Goal: Task Accomplishment & Management: Use online tool/utility

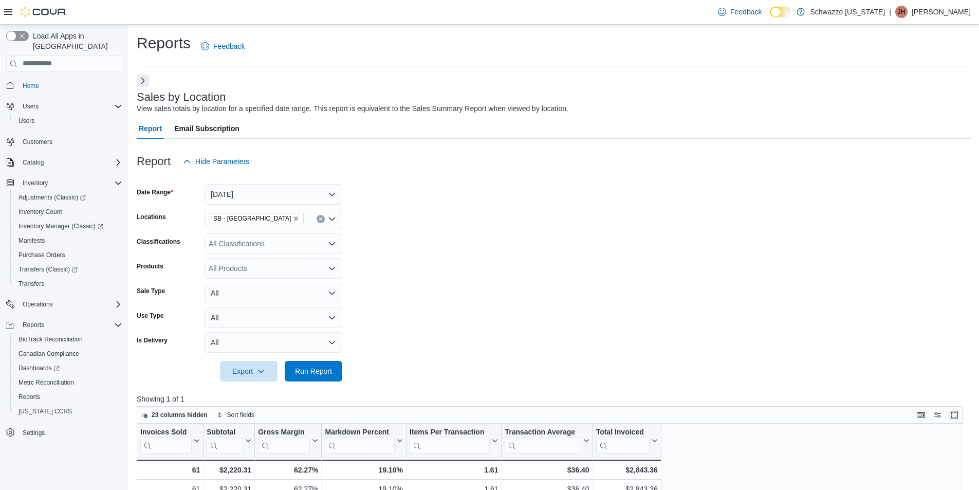
scroll to position [154, 0]
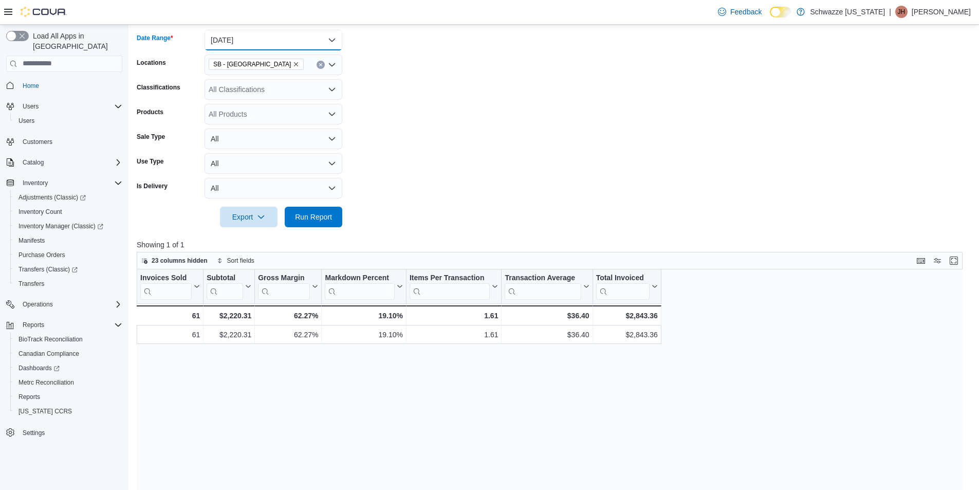
click at [271, 41] on button "[DATE]" at bounding box center [274, 40] width 138 height 21
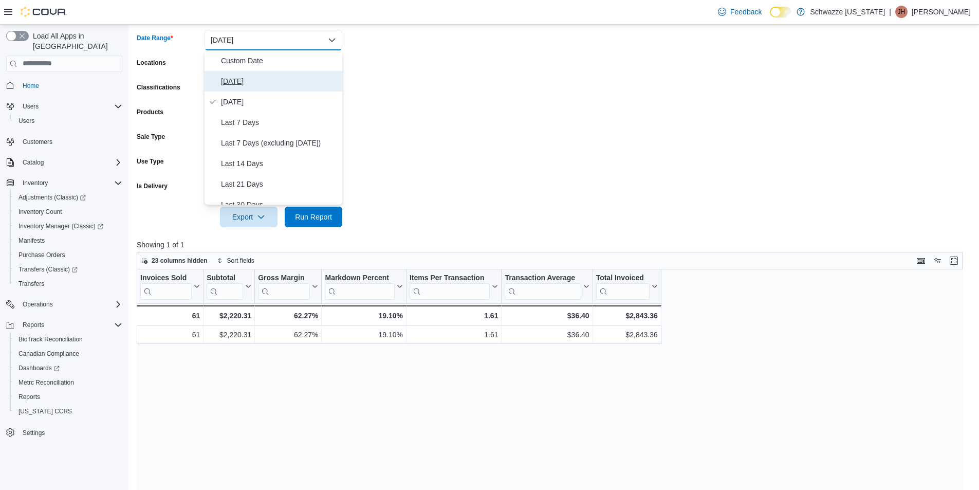
click at [267, 85] on span "[DATE]" at bounding box center [279, 81] width 117 height 12
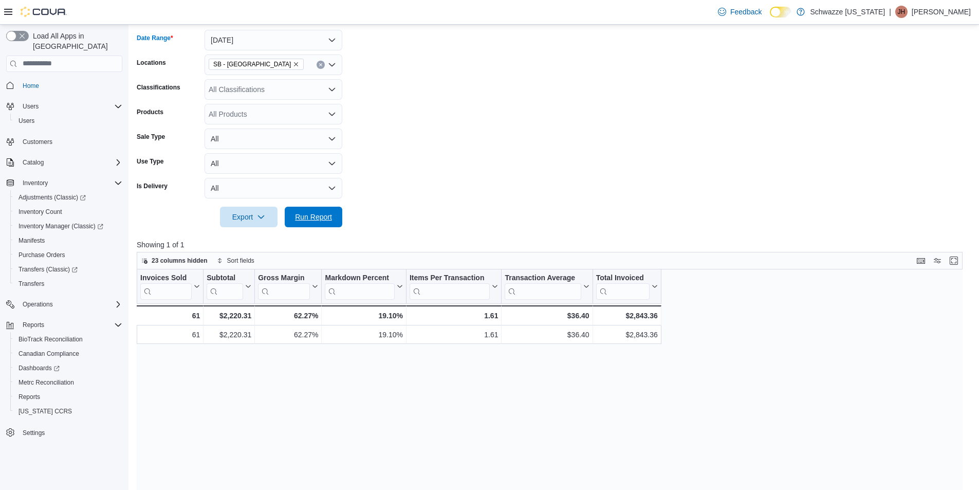
drag, startPoint x: 312, startPoint y: 216, endPoint x: 358, endPoint y: 195, distance: 50.6
click at [311, 216] on span "Run Report" at bounding box center [313, 217] width 37 height 10
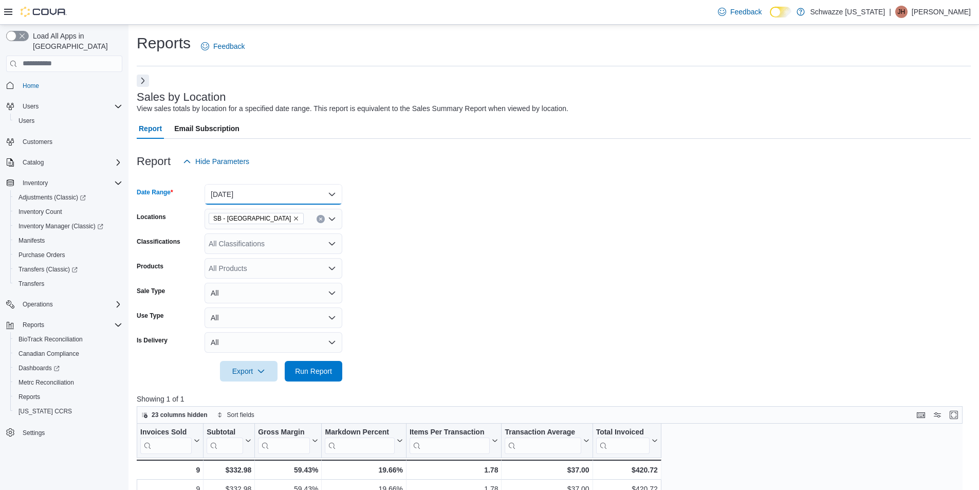
click at [324, 189] on button "[DATE]" at bounding box center [274, 194] width 138 height 21
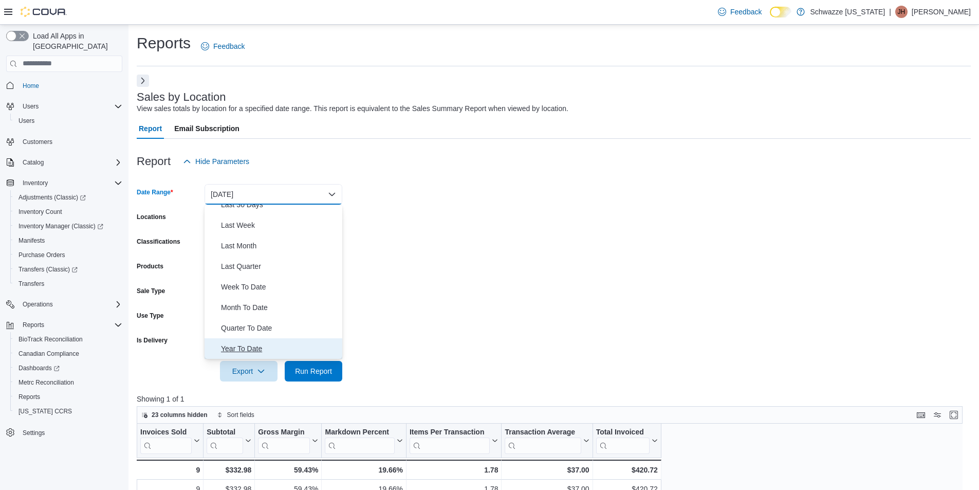
click at [284, 345] on span "Year To Date" at bounding box center [279, 348] width 117 height 12
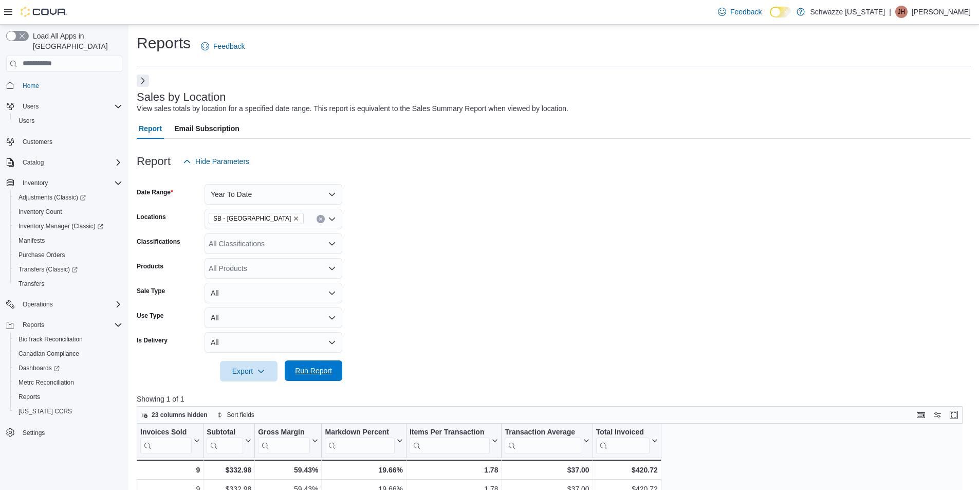
click at [326, 367] on span "Run Report" at bounding box center [313, 370] width 37 height 10
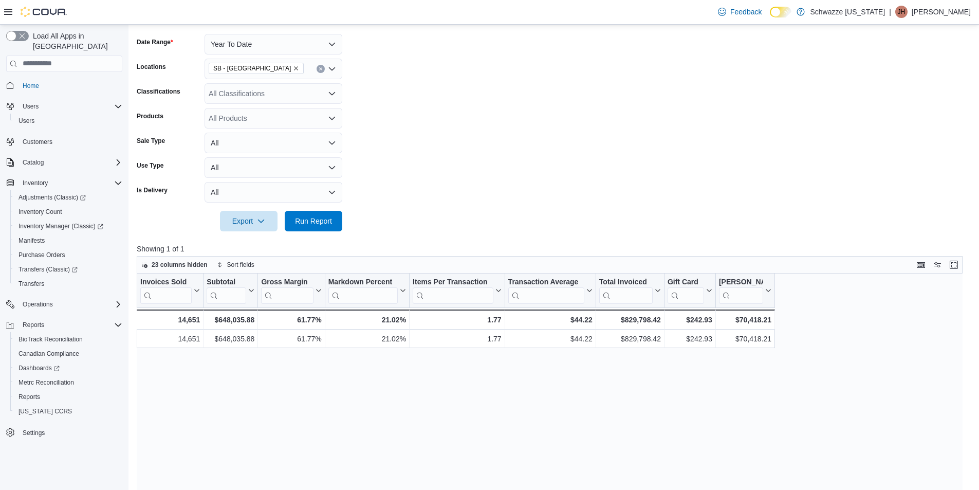
scroll to position [154, 0]
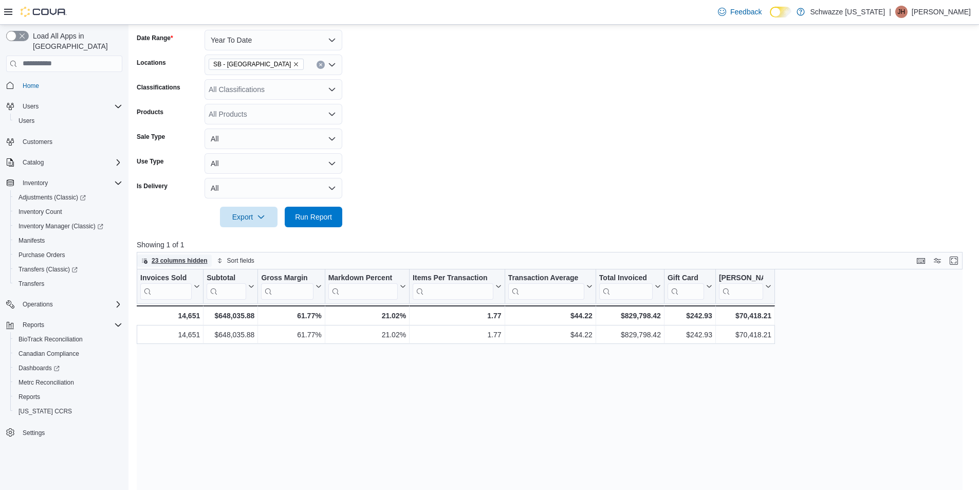
click at [188, 259] on span "23 columns hidden" at bounding box center [180, 260] width 56 height 8
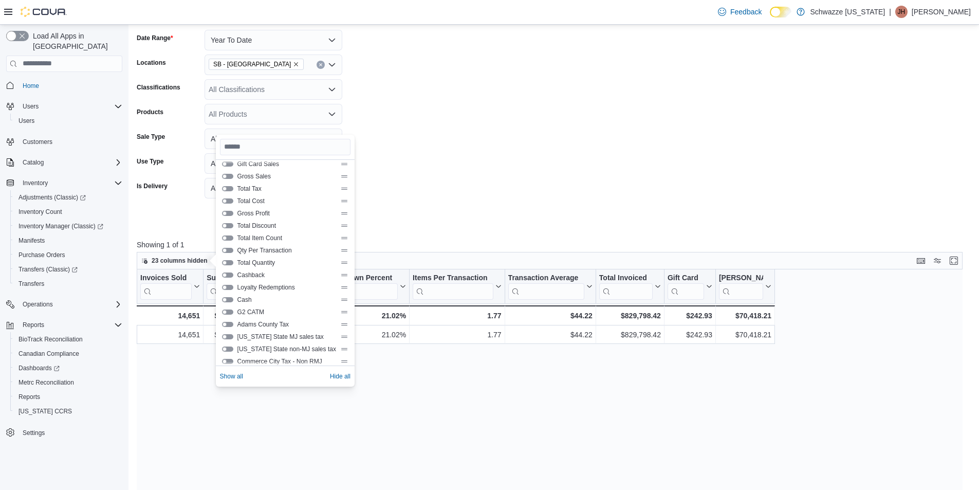
click at [229, 225] on button "Total Discount" at bounding box center [227, 225] width 11 height 5
click at [227, 286] on button "Loyalty Redemptions" at bounding box center [227, 287] width 11 height 5
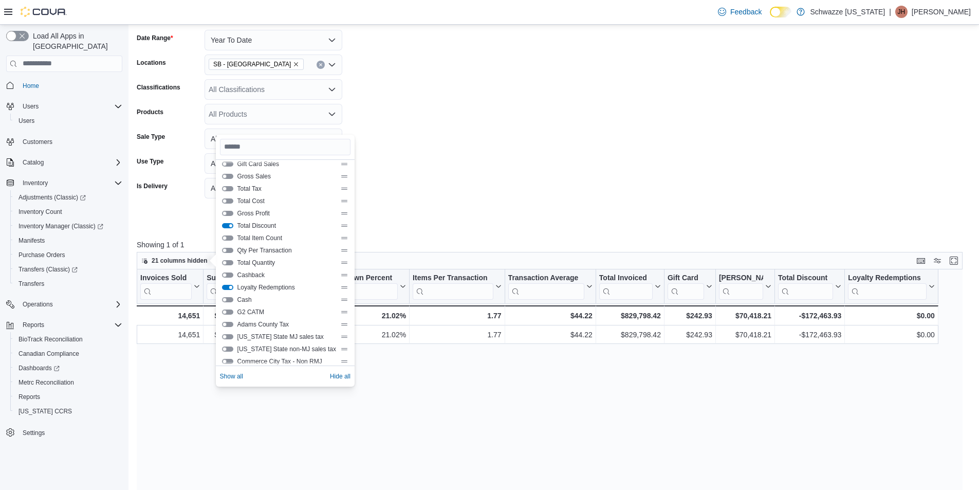
click at [227, 286] on button "Loyalty Redemptions" at bounding box center [227, 287] width 11 height 5
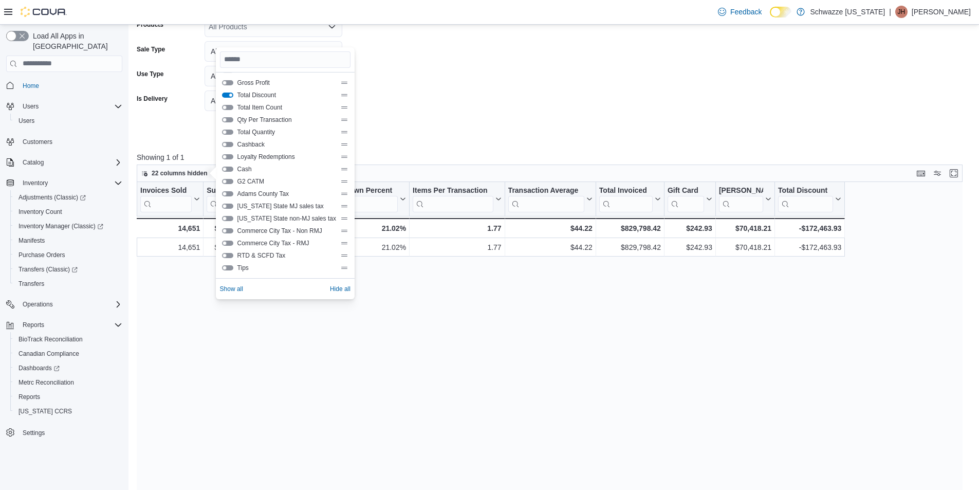
scroll to position [308, 0]
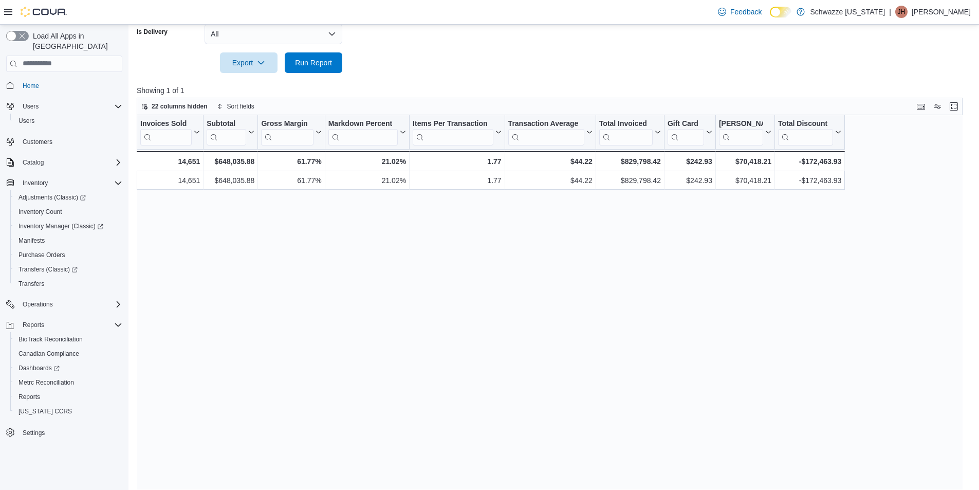
click at [471, 265] on div "Invoices Sold Click to view column header actions Subtotal Click to view column…" at bounding box center [554, 302] width 834 height 374
click at [249, 65] on span "Export" at bounding box center [248, 62] width 45 height 21
click at [253, 83] on span "Export to Excel" at bounding box center [250, 83] width 46 height 8
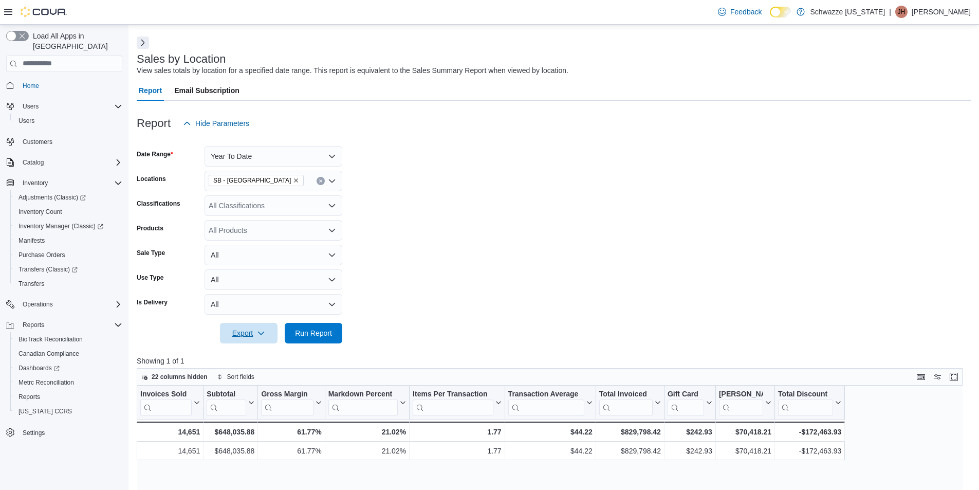
scroll to position [0, 0]
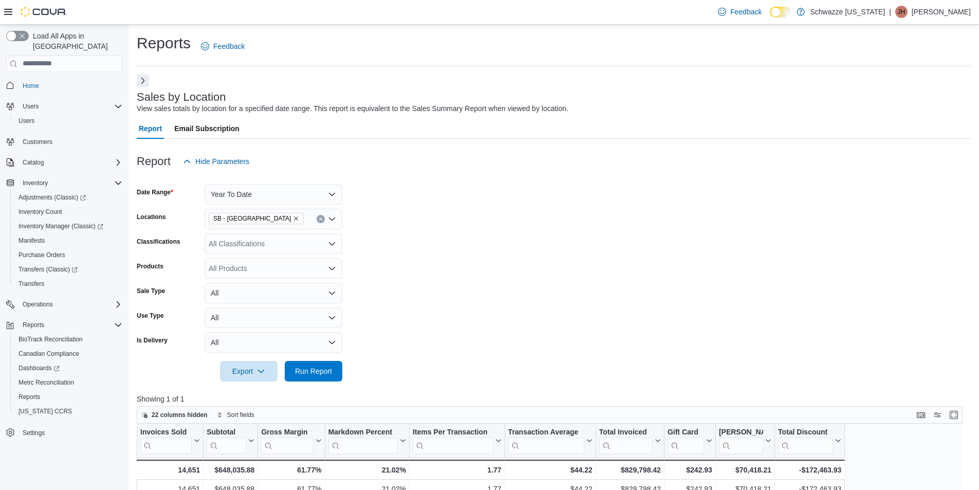
click at [305, 199] on form "Date Range Year To Date Locations SB - Commerce City Classifications All Classi…" at bounding box center [554, 277] width 834 height 210
click at [305, 196] on button "Year To Date" at bounding box center [274, 194] width 138 height 21
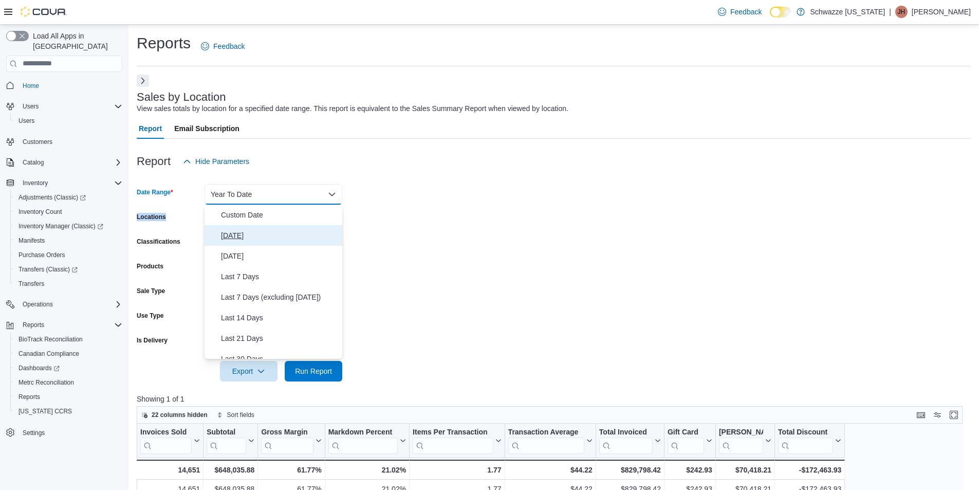
click at [271, 227] on button "[DATE]" at bounding box center [274, 235] width 138 height 21
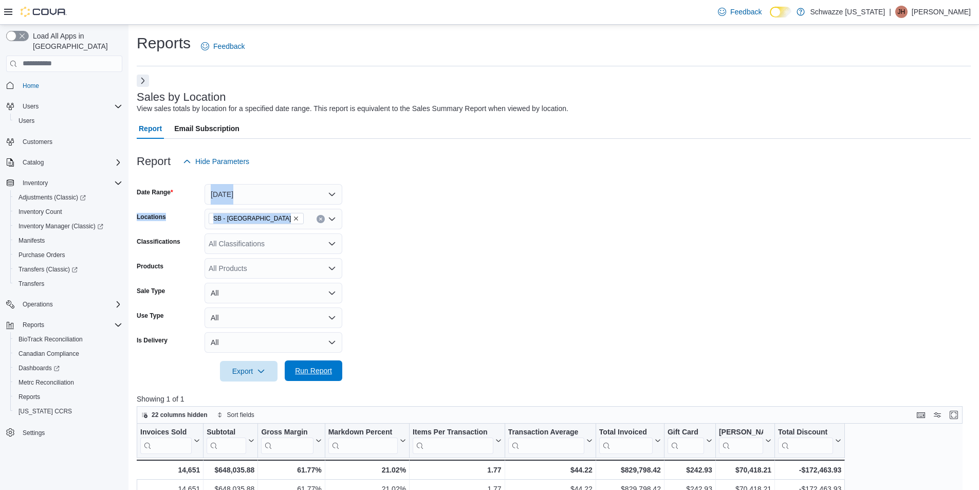
drag, startPoint x: 309, startPoint y: 377, endPoint x: 379, endPoint y: 316, distance: 92.8
click at [309, 377] on span "Run Report" at bounding box center [313, 370] width 45 height 21
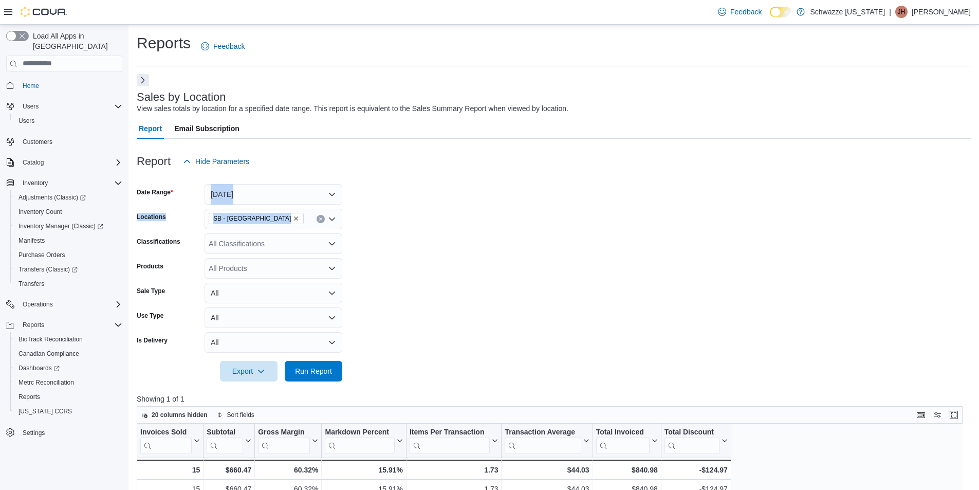
click at [142, 77] on button "Next" at bounding box center [143, 80] width 12 height 12
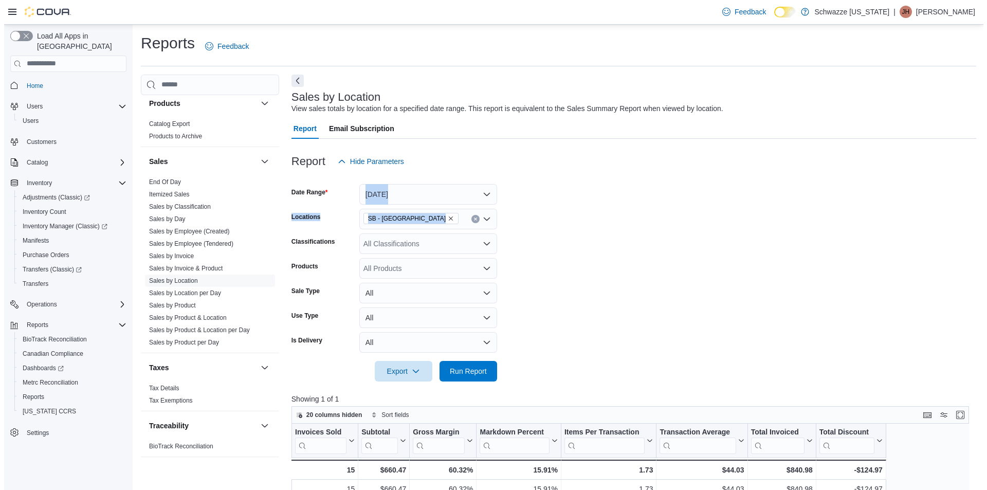
scroll to position [669, 0]
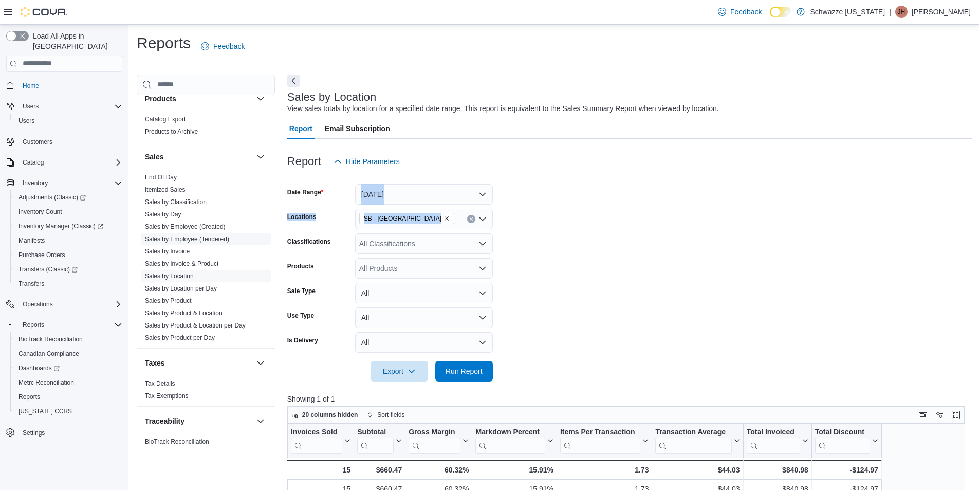
click at [197, 237] on link "Sales by Employee (Tendered)" at bounding box center [187, 238] width 84 height 7
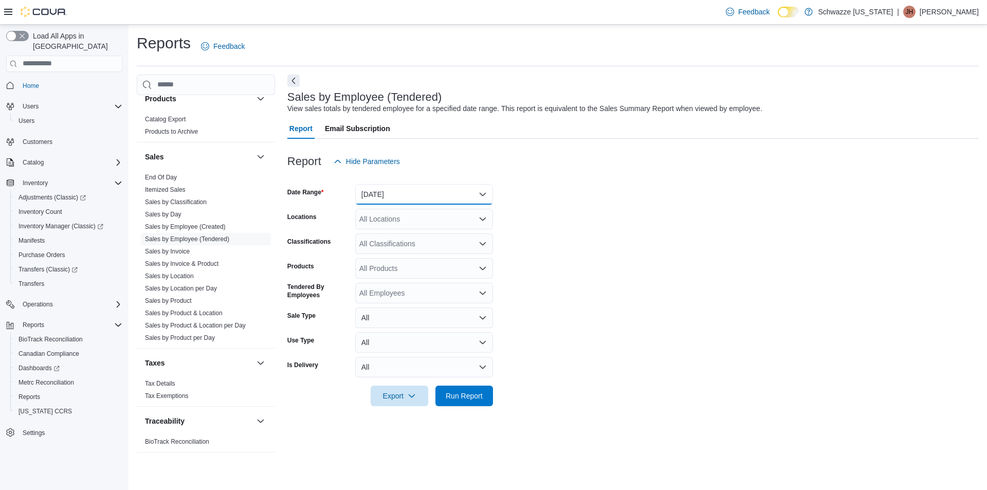
click at [432, 197] on button "[DATE]" at bounding box center [424, 194] width 138 height 21
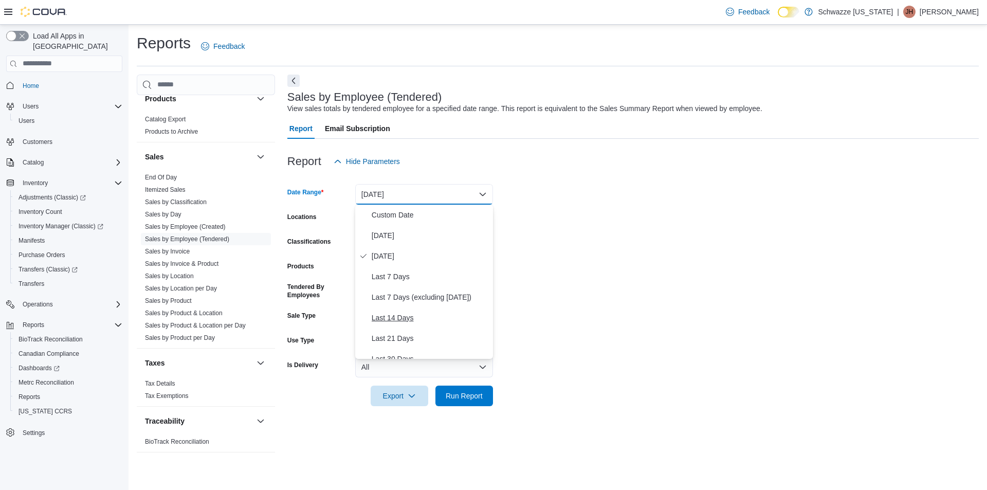
scroll to position [51, 0]
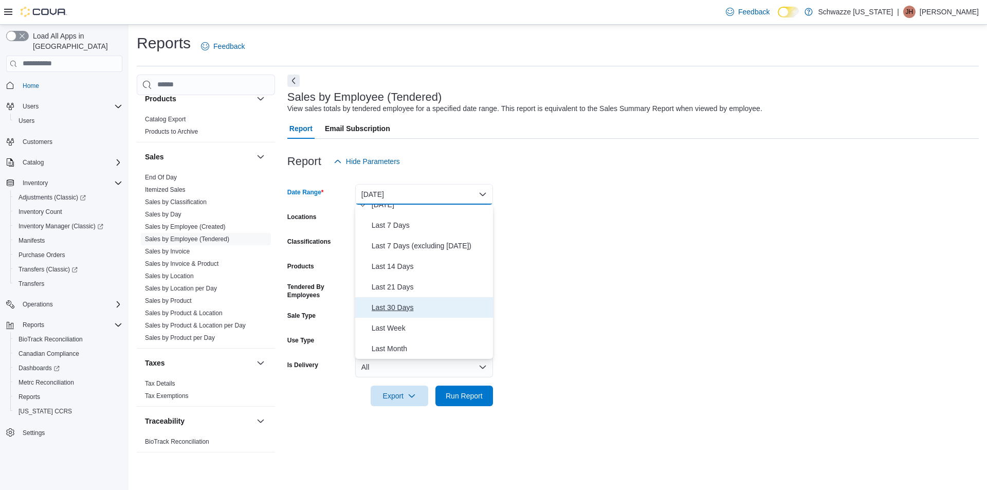
click at [404, 305] on span "Last 30 Days" at bounding box center [430, 307] width 117 height 12
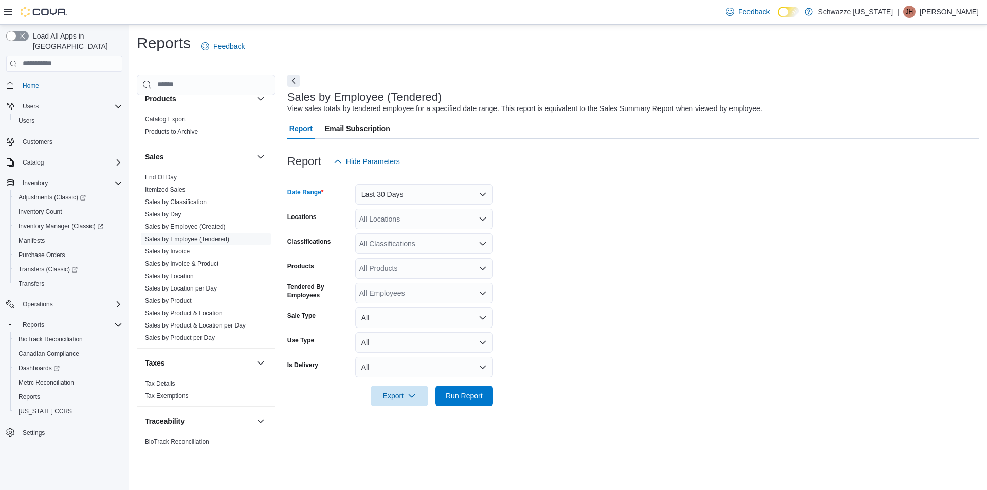
click at [405, 218] on div "All Locations" at bounding box center [424, 219] width 138 height 21
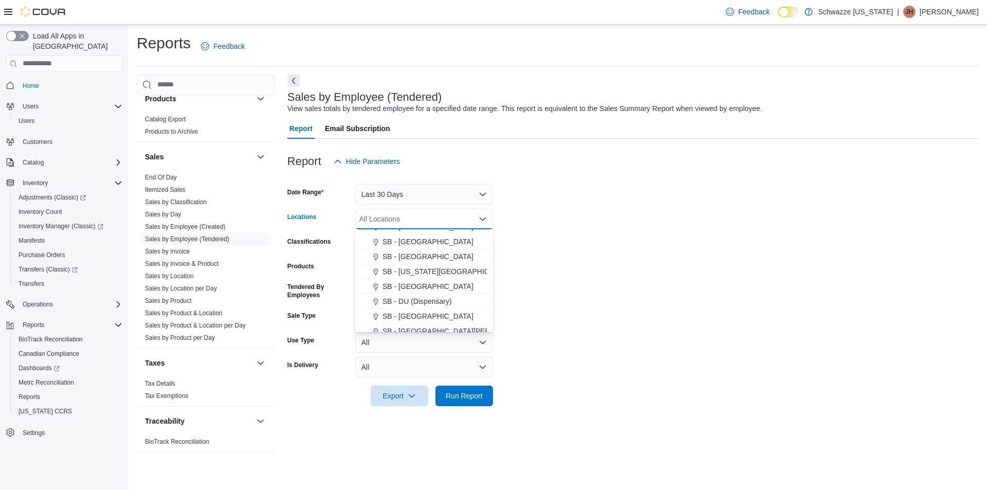
scroll to position [206, 0]
click at [425, 265] on span "SB - [GEOGRAPHIC_DATA]" at bounding box center [427, 269] width 91 height 10
click at [695, 214] on form "Date Range Last 30 Days Locations SB - [GEOGRAPHIC_DATA] Combo box. Selected. S…" at bounding box center [632, 289] width 691 height 234
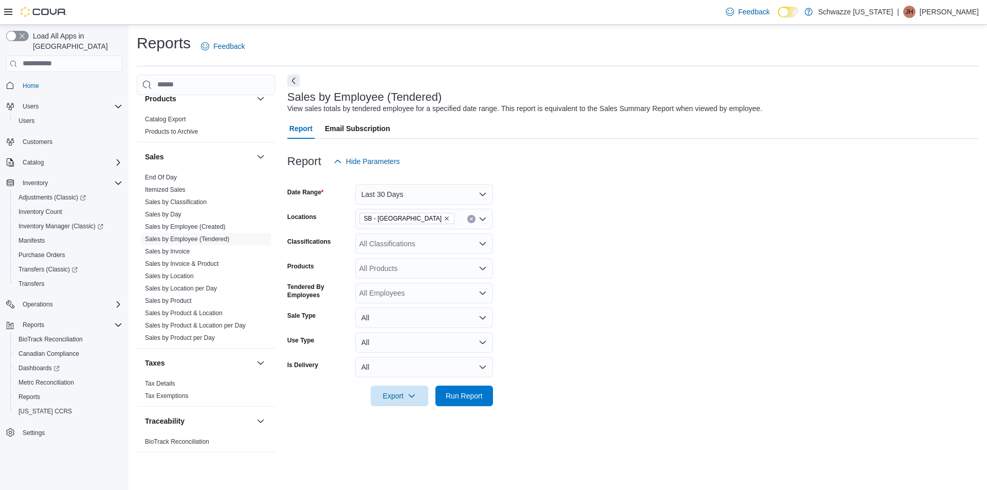
click at [468, 297] on div "All Employees" at bounding box center [424, 293] width 138 height 21
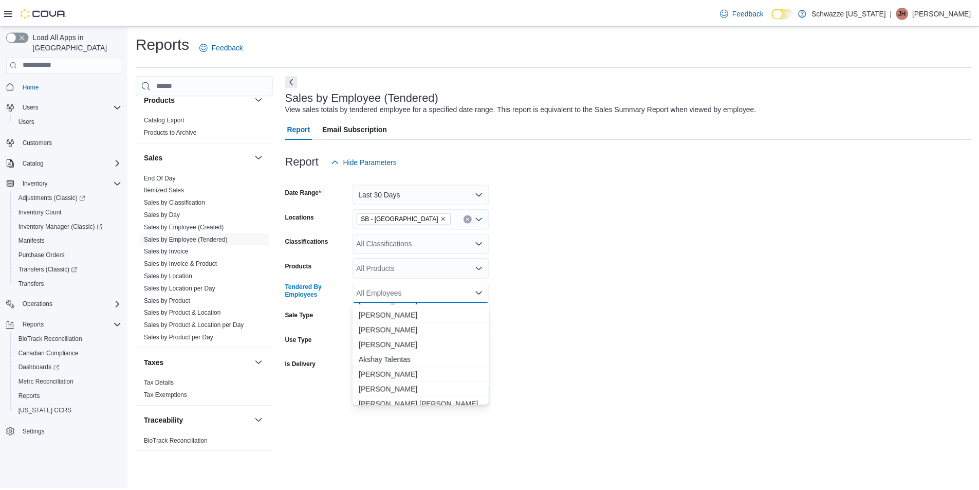
scroll to position [154, 0]
click at [419, 320] on span "[PERSON_NAME]" at bounding box center [423, 320] width 125 height 10
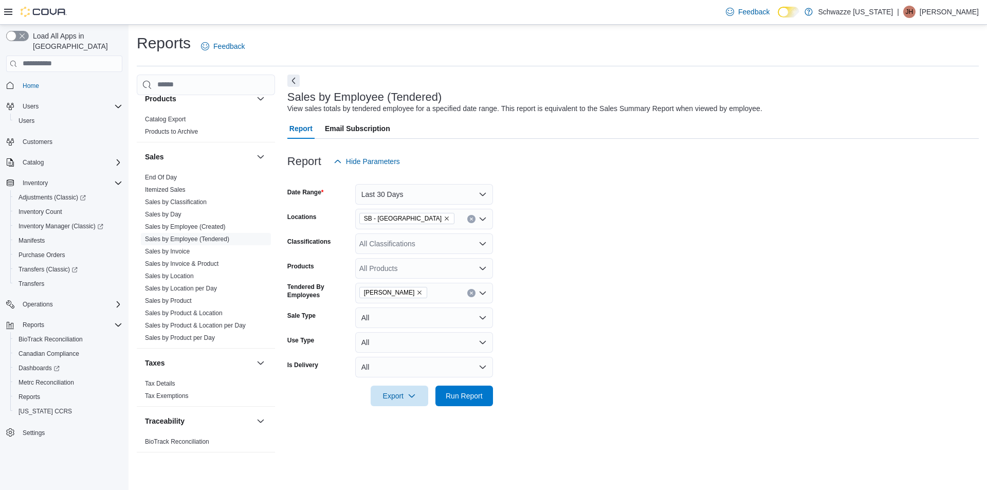
click at [621, 291] on form "Date Range Last 30 Days Locations SB - Commerce City Classifications All Classi…" at bounding box center [632, 289] width 691 height 234
click at [460, 320] on button "All" at bounding box center [424, 317] width 138 height 21
click at [462, 354] on span "Sale" at bounding box center [430, 359] width 117 height 12
click at [462, 338] on button "All" at bounding box center [424, 342] width 138 height 21
click at [445, 388] on span "Recreational" at bounding box center [430, 383] width 117 height 12
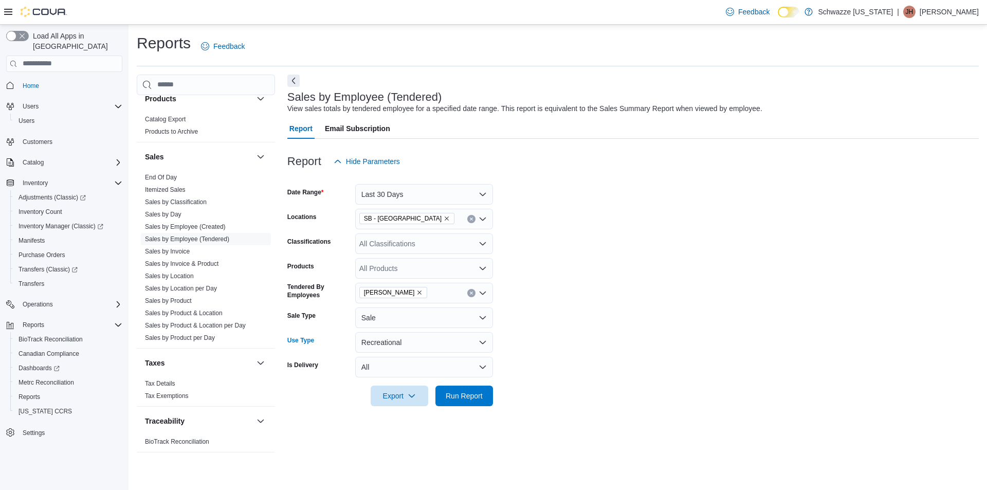
click at [578, 344] on form "Date Range Last 30 Days Locations SB - Commerce City Classifications All Classi…" at bounding box center [632, 289] width 691 height 234
click at [477, 400] on span "Run Report" at bounding box center [463, 395] width 45 height 21
click at [293, 79] on button "Next" at bounding box center [293, 80] width 12 height 12
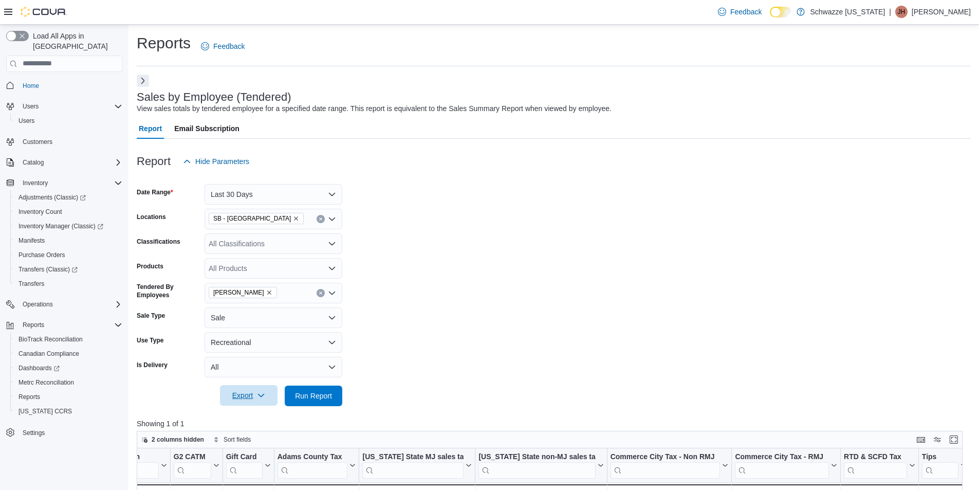
click at [245, 396] on span "Export" at bounding box center [248, 395] width 45 height 21
click at [248, 415] on span "Export to Excel" at bounding box center [250, 416] width 46 height 8
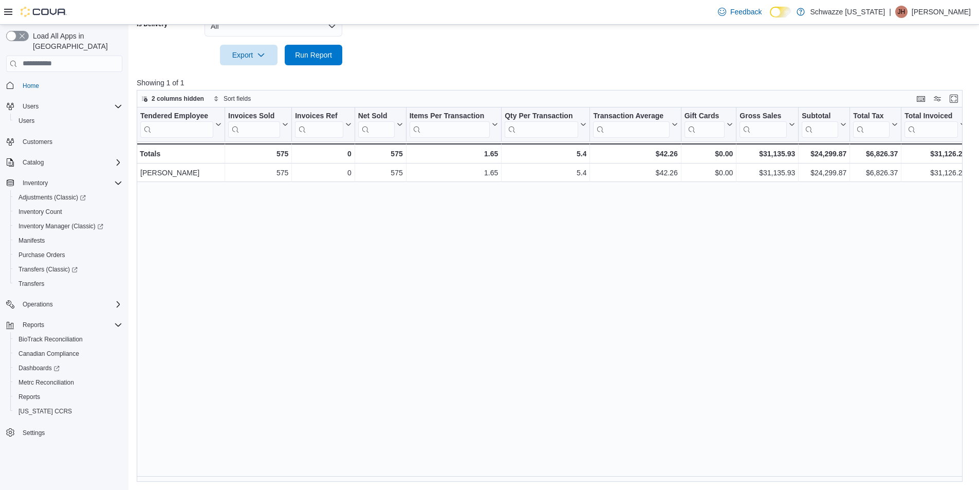
scroll to position [187, 0]
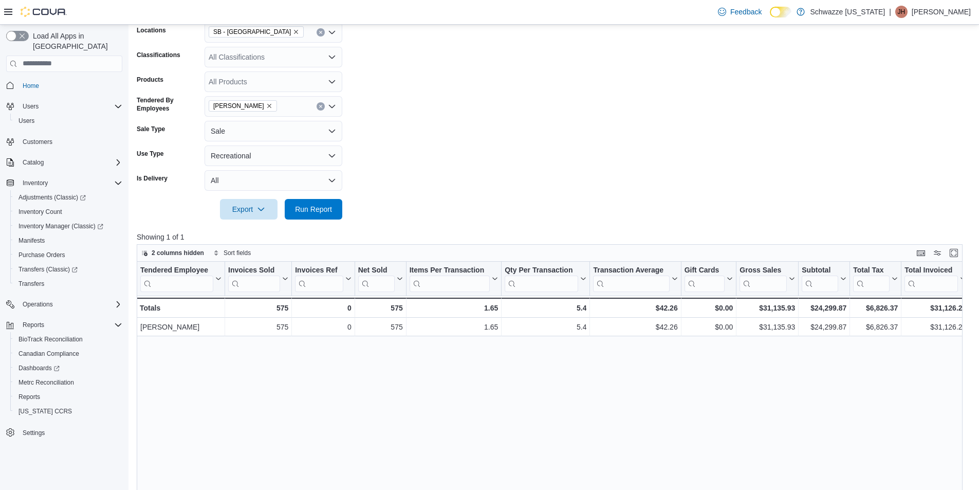
click at [270, 106] on icon "Remove Aidan McCullough from selection in this group" at bounding box center [269, 106] width 4 height 4
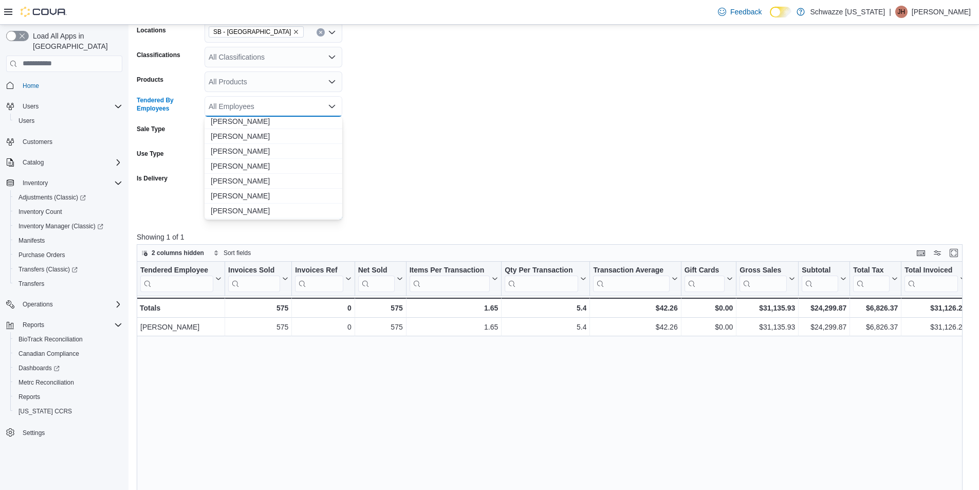
scroll to position [1182, 0]
click at [294, 207] on span "[PERSON_NAME]" at bounding box center [273, 209] width 125 height 10
click at [385, 166] on form "Date Range Last 30 Days Locations SB - Commerce City Classifications All Classi…" at bounding box center [554, 102] width 834 height 234
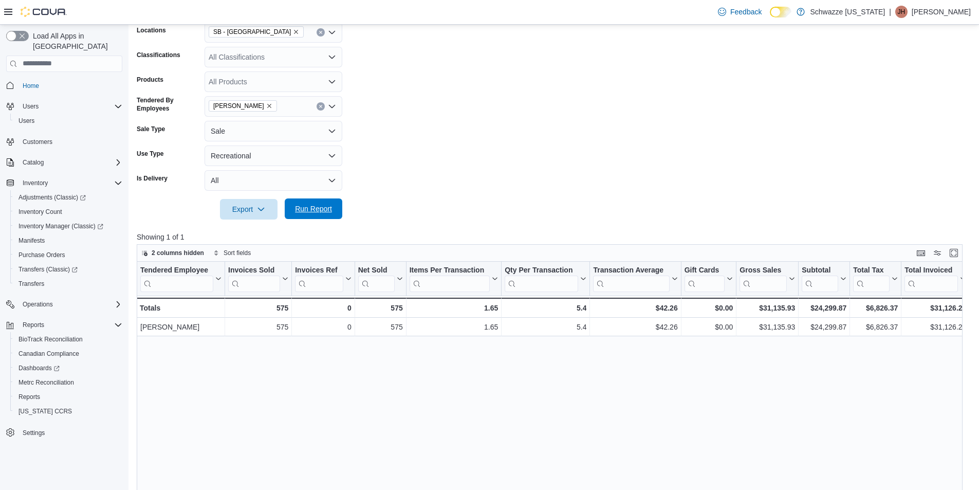
click at [318, 211] on span "Run Report" at bounding box center [313, 209] width 37 height 10
click at [262, 209] on icon "button" at bounding box center [261, 209] width 8 height 8
click at [261, 229] on span "Export to Excel" at bounding box center [250, 230] width 46 height 8
